Goal: Find specific page/section: Find specific page/section

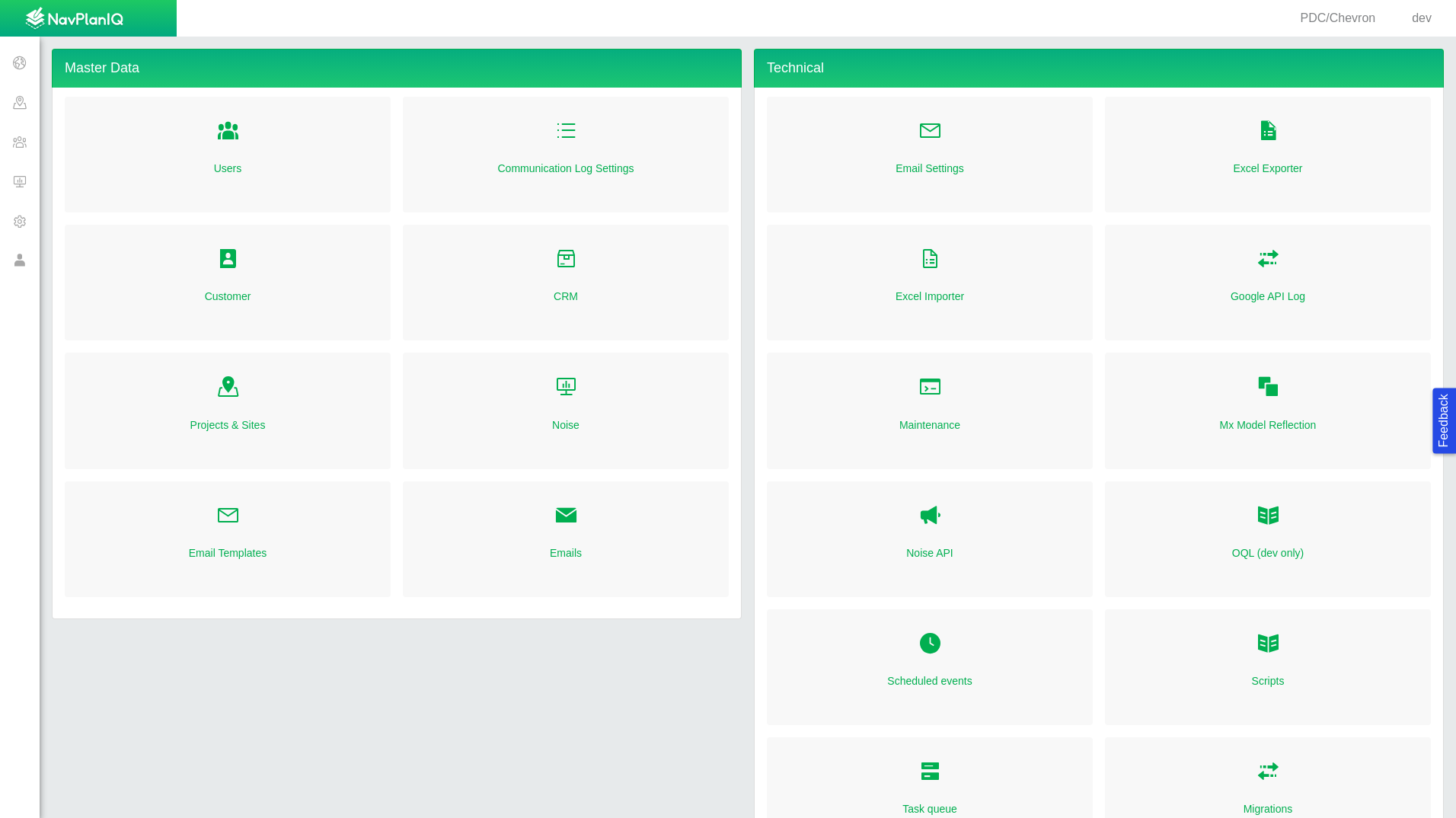
click at [1336, 19] on span "PDC/Chevron" at bounding box center [1338, 18] width 75 height 13
click at [1413, 11] on span "dev" at bounding box center [1422, 18] width 19 height 13
select select "42784196460033009"
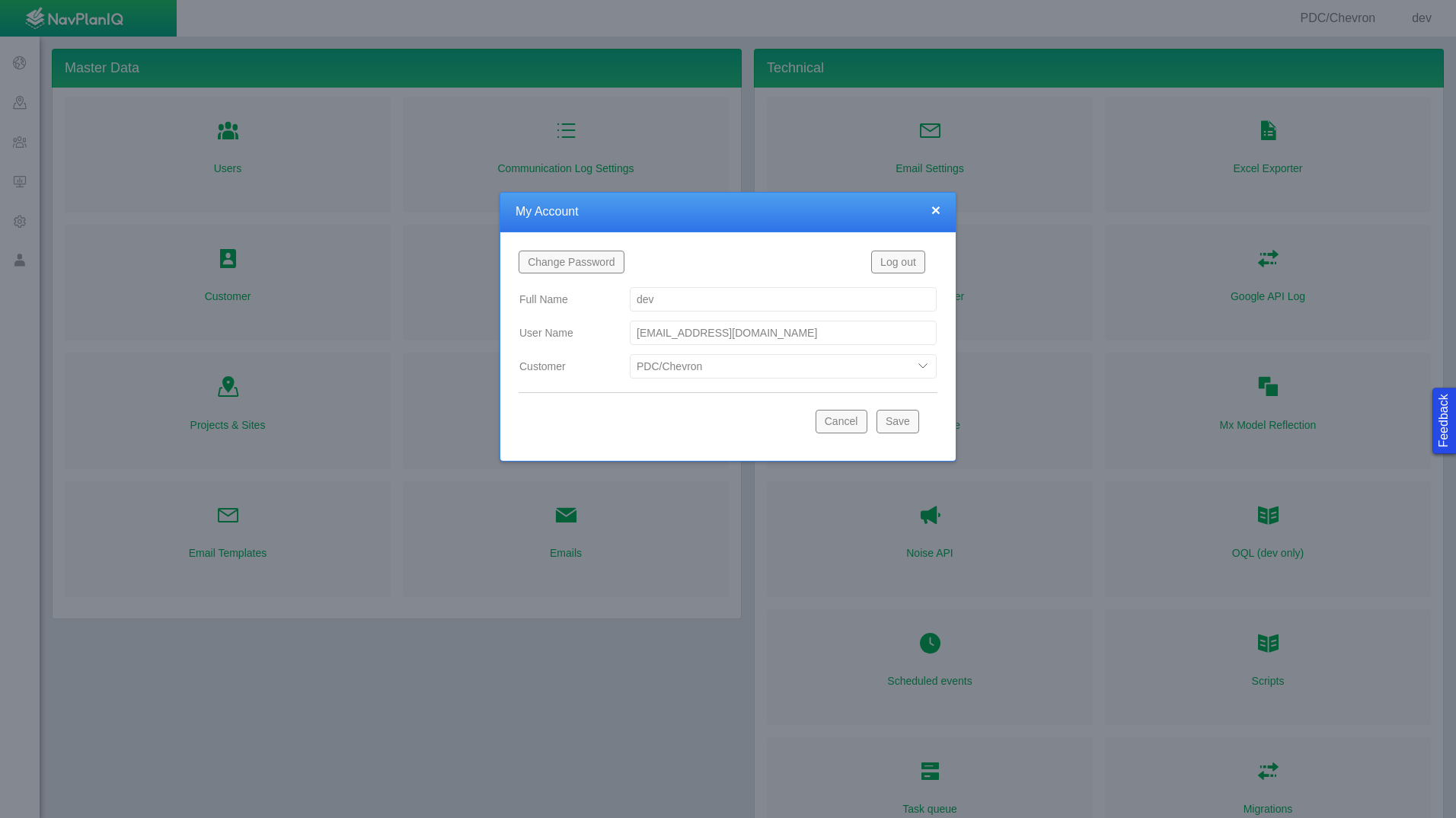
click at [72, 89] on div at bounding box center [728, 409] width 1456 height 818
click at [937, 211] on button "×" at bounding box center [936, 210] width 9 height 16
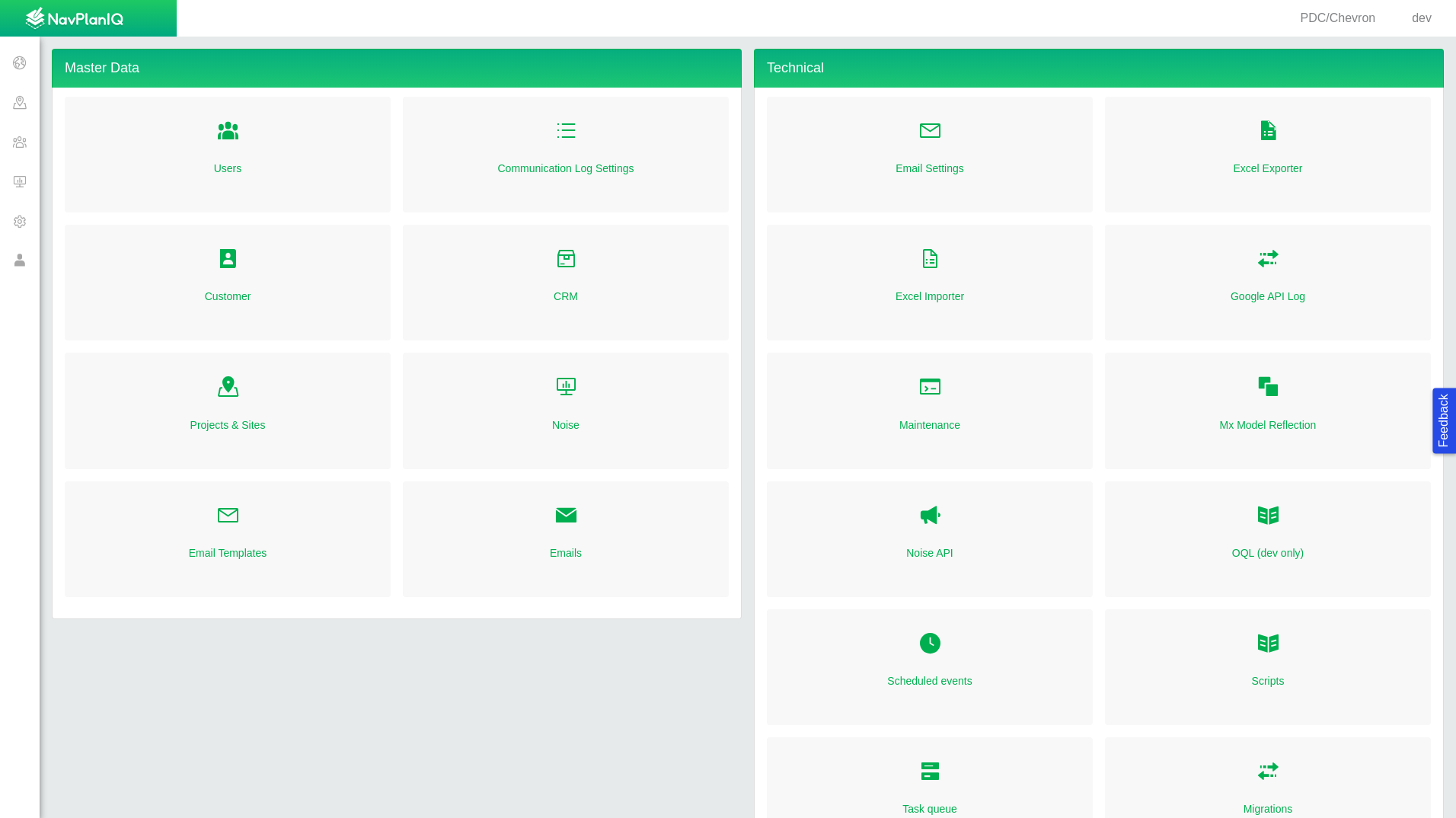
click at [17, 182] on span at bounding box center [19, 181] width 40 height 40
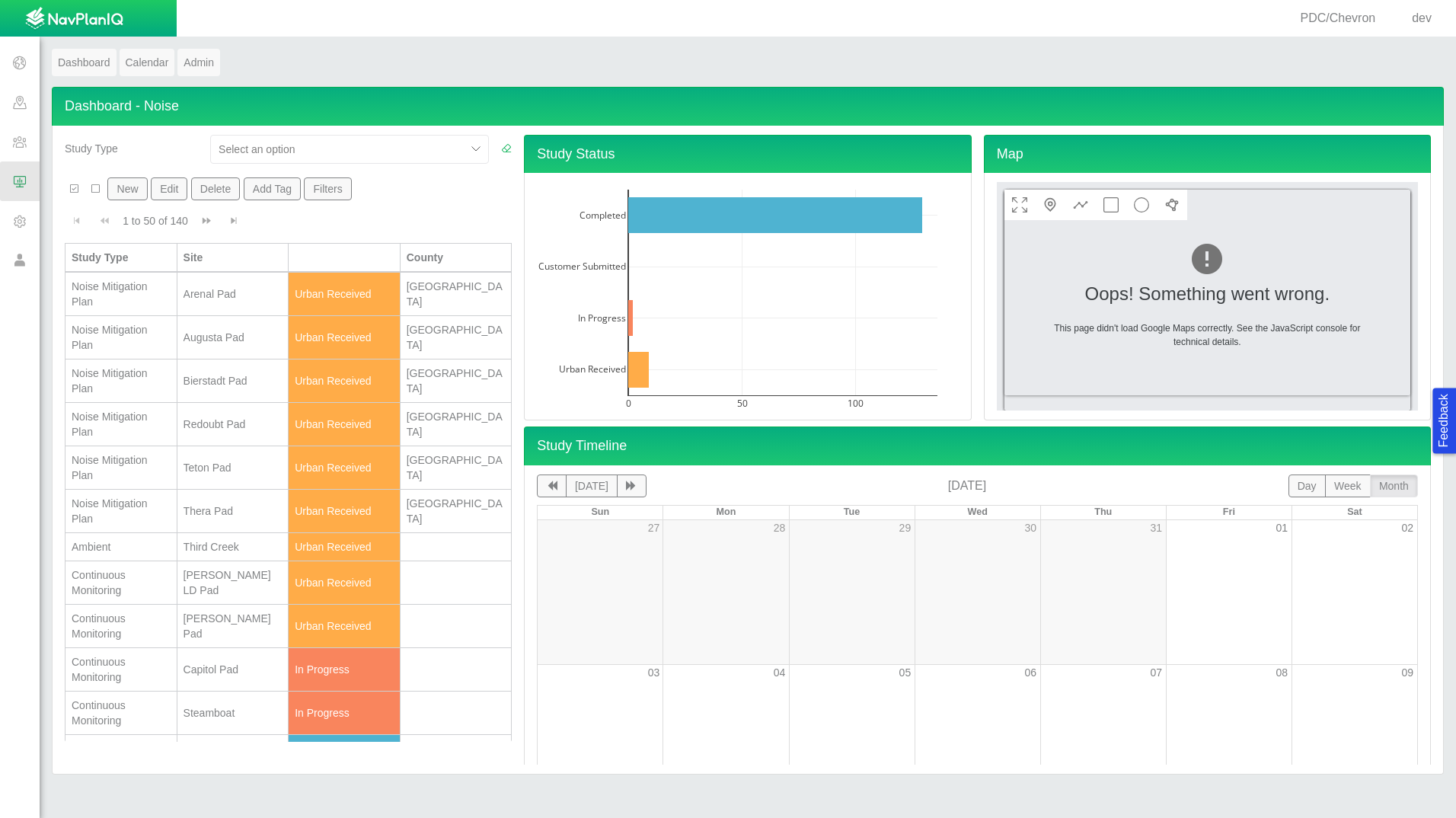
click at [213, 300] on div "Arenal Pad" at bounding box center [233, 294] width 99 height 15
click at [213, 302] on div "Arenal Pad" at bounding box center [233, 294] width 99 height 15
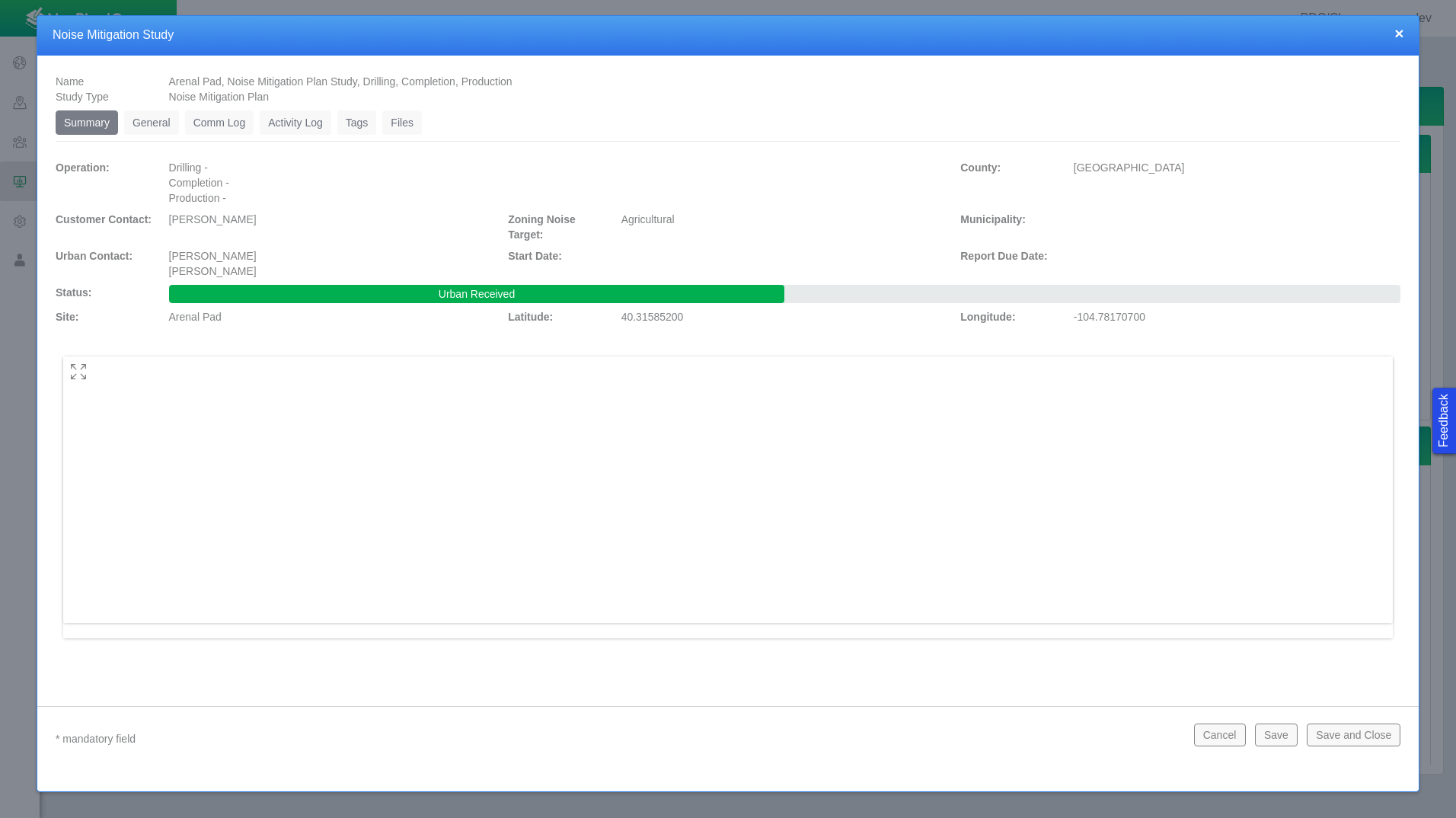
click at [1229, 736] on button "Cancel" at bounding box center [1221, 735] width 52 height 23
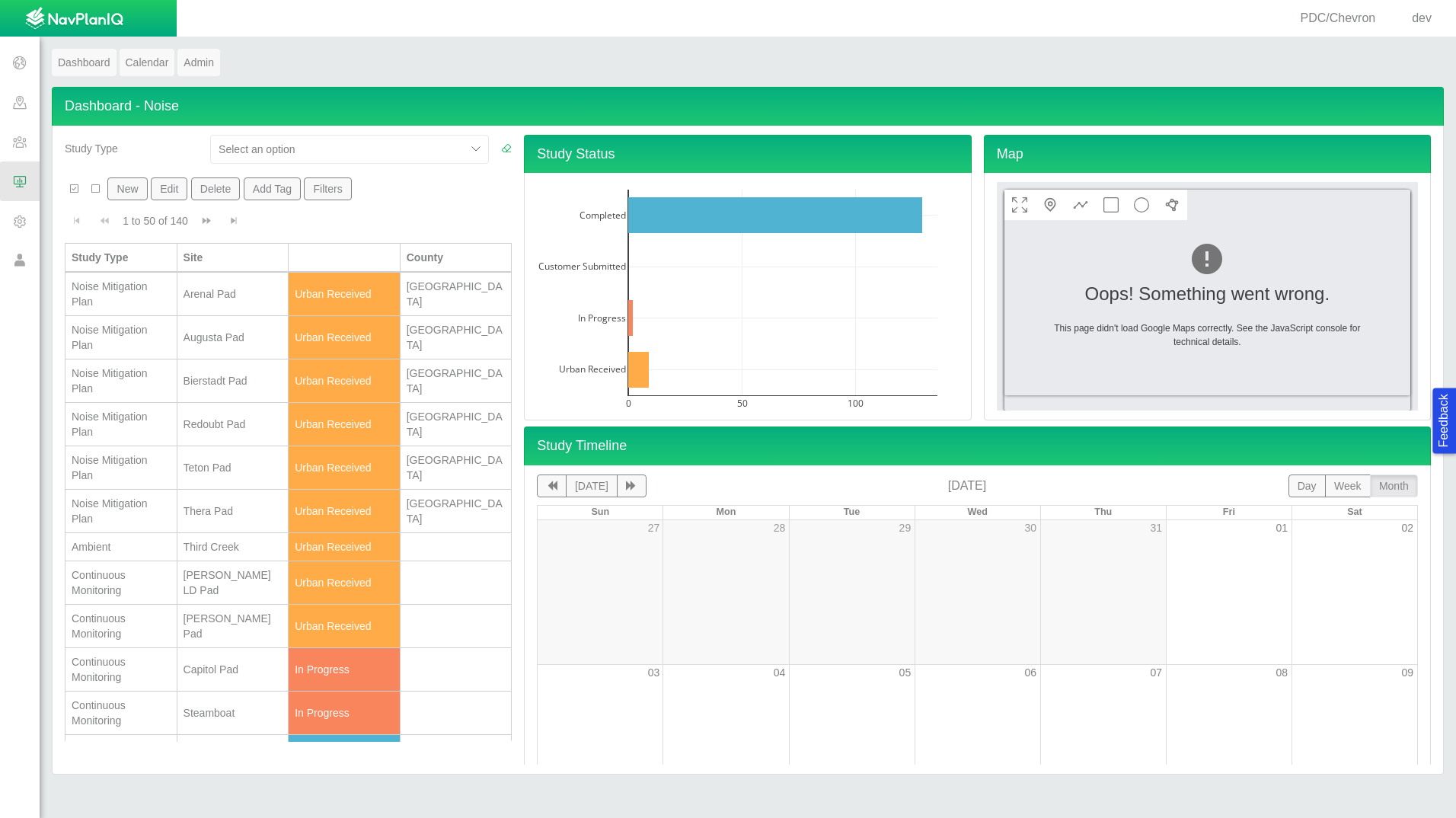
click at [1204, 304] on div at bounding box center [1208, 300] width 406 height 221
click at [1196, 348] on div at bounding box center [1208, 300] width 406 height 221
click at [8, 158] on span at bounding box center [19, 141] width 40 height 40
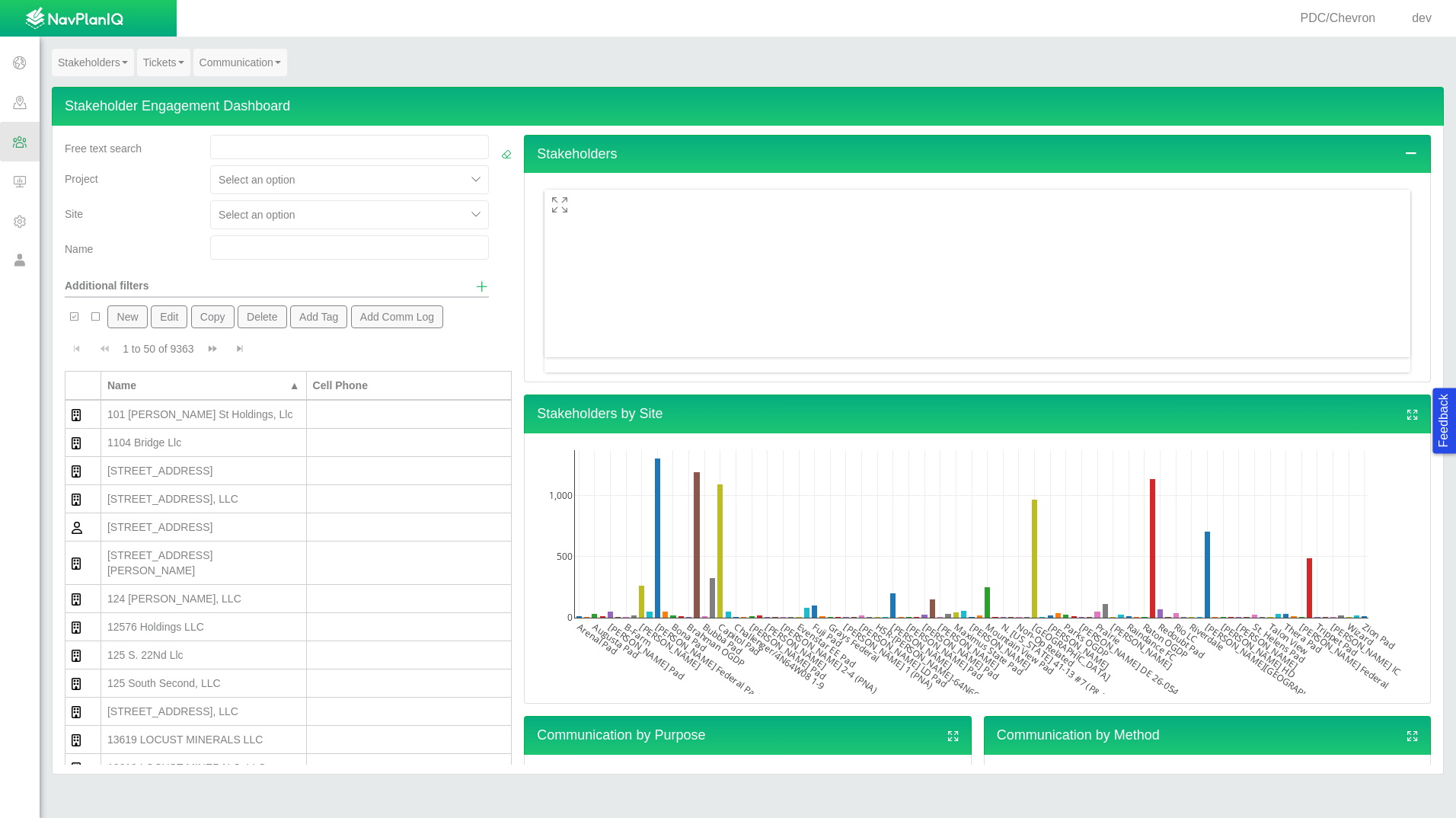
click at [246, 412] on div "101 [PERSON_NAME] St Holdings, Llc" at bounding box center [203, 414] width 192 height 15
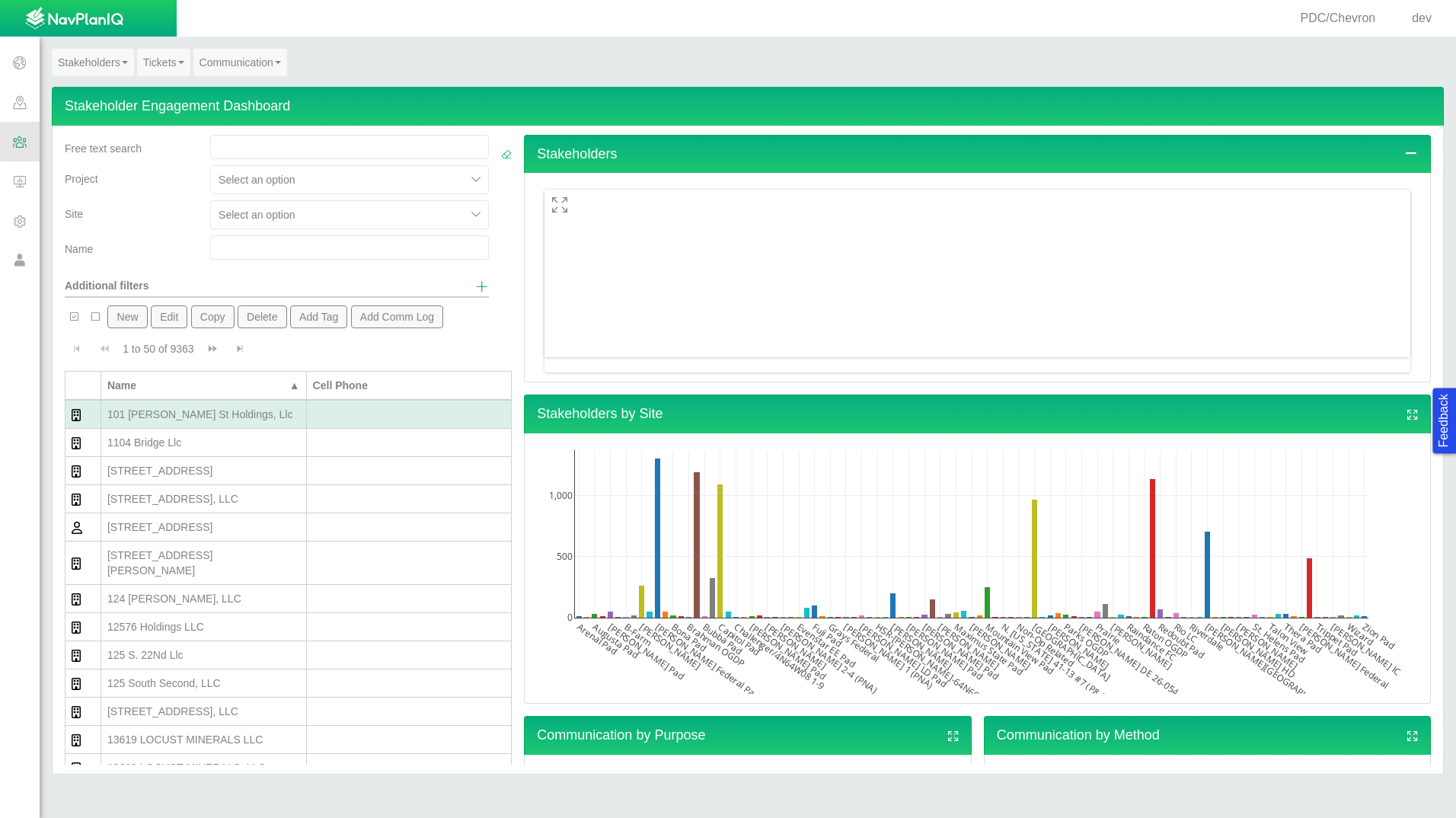
click at [247, 415] on div "101 [PERSON_NAME] St Holdings, Llc" at bounding box center [203, 414] width 192 height 15
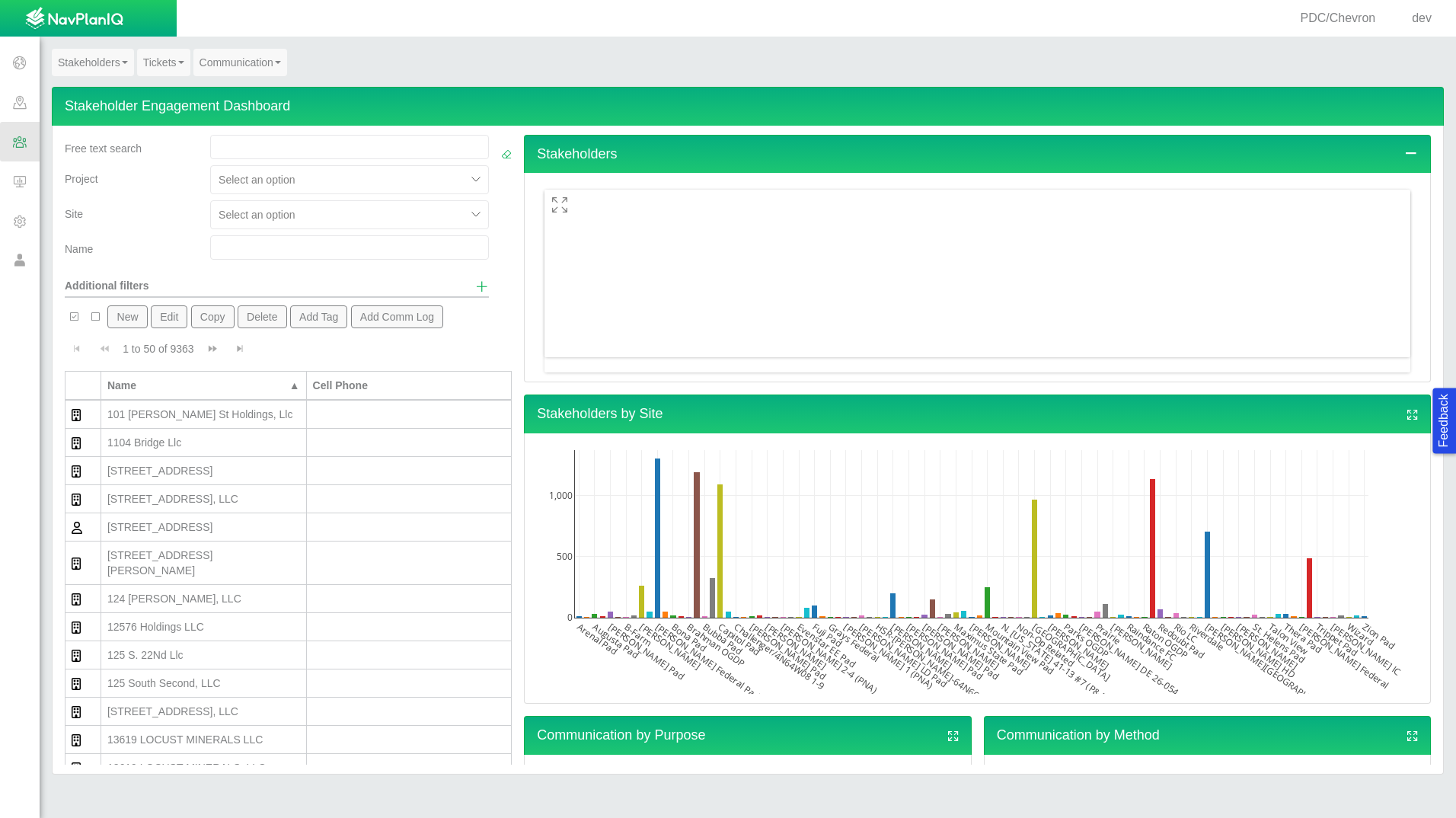
click at [247, 415] on div "101 [PERSON_NAME] St Holdings, Llc" at bounding box center [203, 414] width 192 height 15
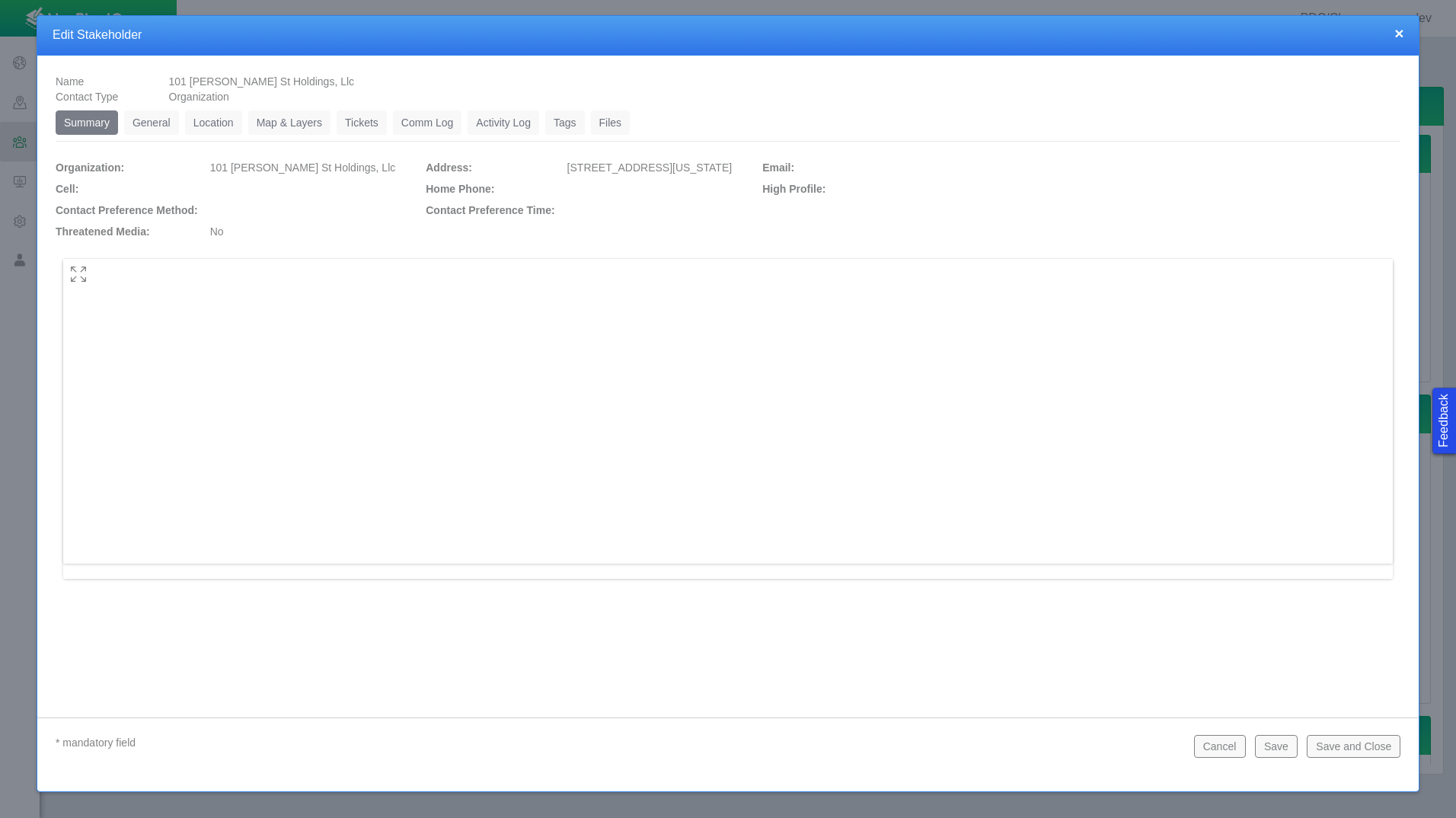
click at [921, 315] on div at bounding box center [728, 419] width 1330 height 320
click at [1023, 170] on div at bounding box center [1119, 165] width 563 height 21
click at [1212, 756] on button "Cancel" at bounding box center [1221, 747] width 52 height 23
